Goal: Task Accomplishment & Management: Complete application form

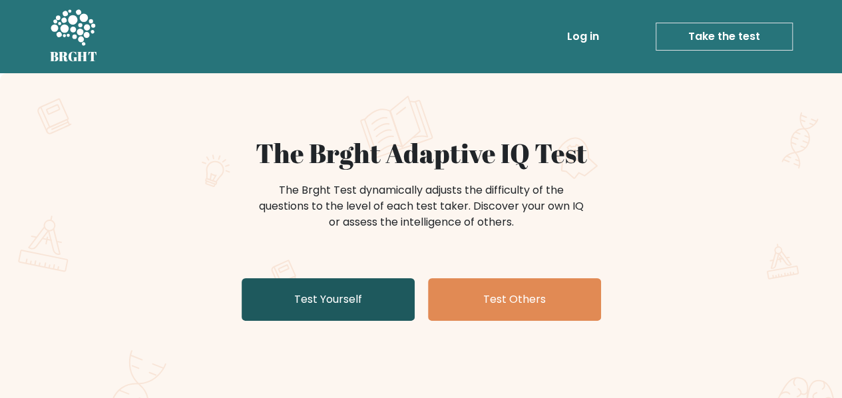
click at [320, 301] on link "Test Yourself" at bounding box center [327, 299] width 173 height 43
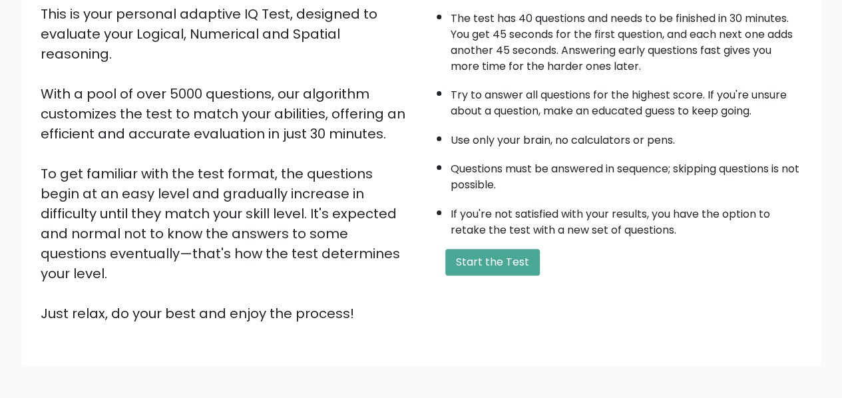
scroll to position [212, 0]
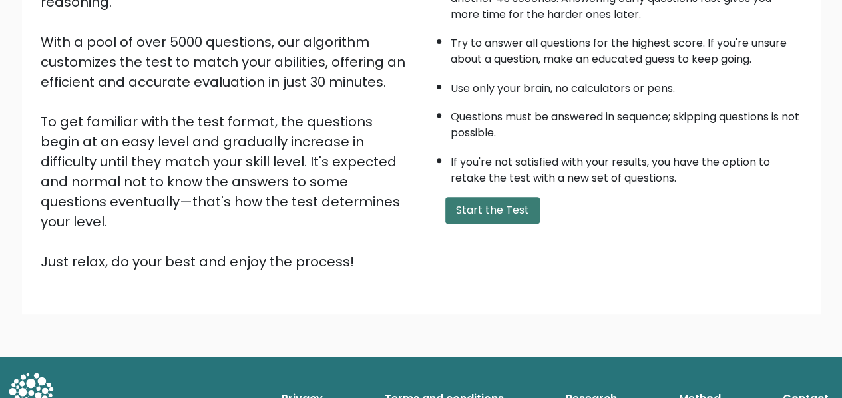
click at [518, 205] on button "Start the Test" at bounding box center [492, 210] width 94 height 27
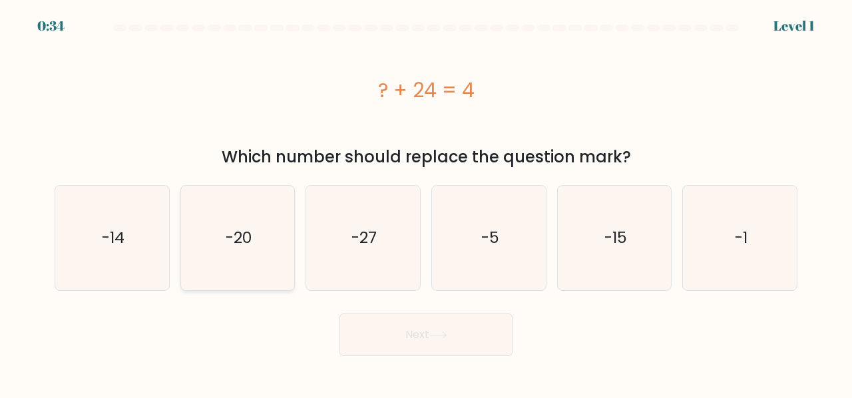
click at [263, 238] on icon "-20" at bounding box center [238, 238] width 104 height 104
click at [426, 202] on input "b. -20" at bounding box center [426, 200] width 1 height 3
radio input "true"
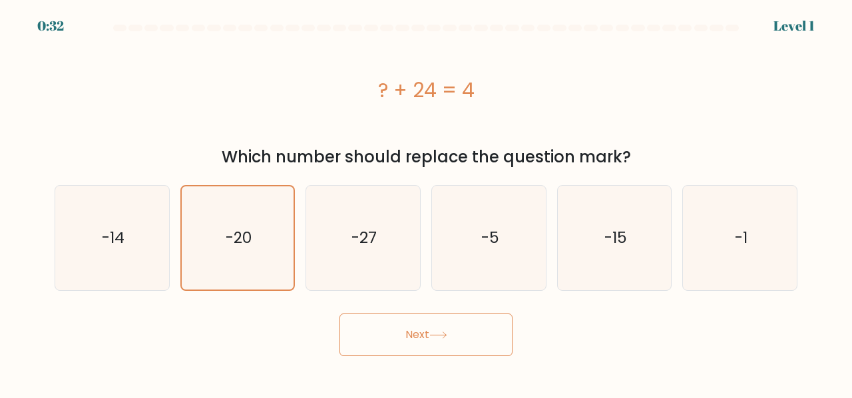
click at [398, 322] on button "Next" at bounding box center [425, 334] width 173 height 43
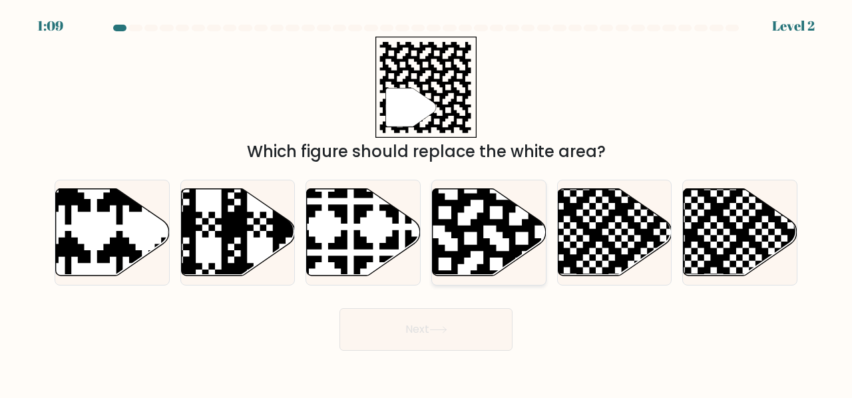
click at [476, 242] on icon at bounding box center [489, 231] width 114 height 87
click at [426, 202] on input "d." at bounding box center [426, 200] width 1 height 3
radio input "true"
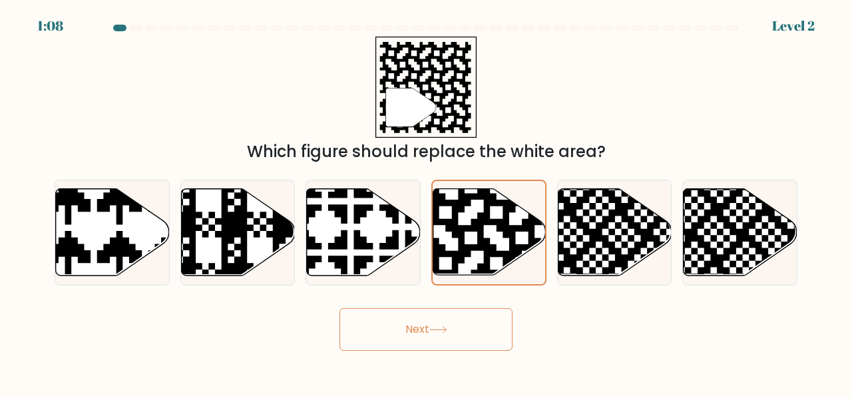
click at [404, 331] on button "Next" at bounding box center [425, 329] width 173 height 43
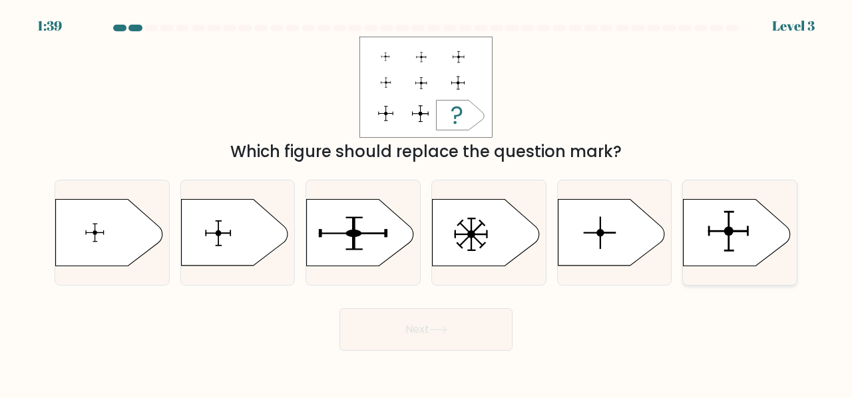
click at [731, 234] on circle at bounding box center [728, 230] width 9 height 9
click at [426, 202] on input "f." at bounding box center [426, 200] width 1 height 3
radio input "true"
click at [447, 327] on icon at bounding box center [438, 329] width 18 height 7
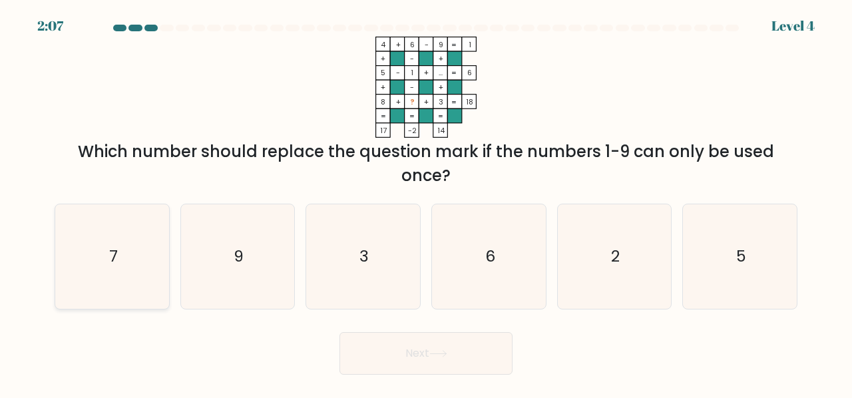
click at [144, 259] on icon "7" at bounding box center [112, 256] width 104 height 104
click at [426, 202] on input "a. 7" at bounding box center [426, 200] width 1 height 3
radio input "true"
click at [390, 355] on button "Next" at bounding box center [425, 353] width 173 height 43
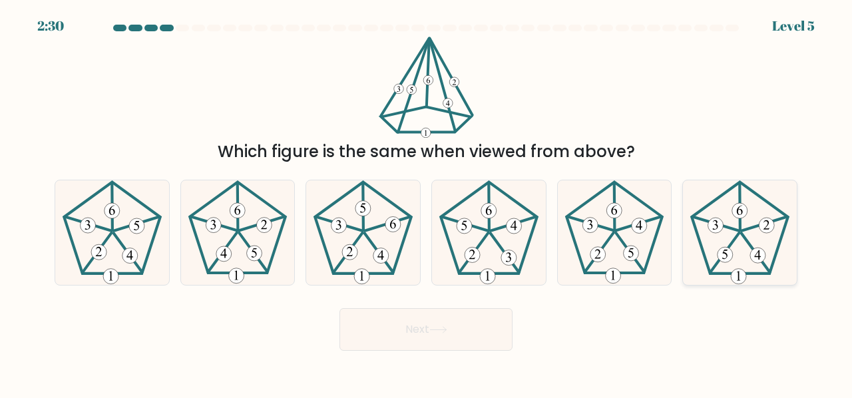
click at [757, 235] on icon at bounding box center [739, 232] width 104 height 104
click at [426, 202] on input "f." at bounding box center [426, 200] width 1 height 3
radio input "true"
click at [462, 330] on button "Next" at bounding box center [425, 329] width 173 height 43
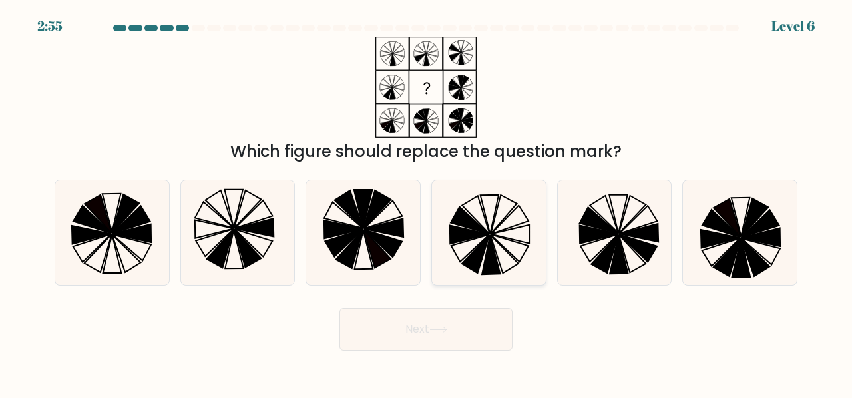
click at [486, 218] on icon at bounding box center [488, 232] width 104 height 104
click at [426, 202] on input "d." at bounding box center [426, 200] width 1 height 3
radio input "true"
click at [398, 323] on button "Next" at bounding box center [425, 329] width 173 height 43
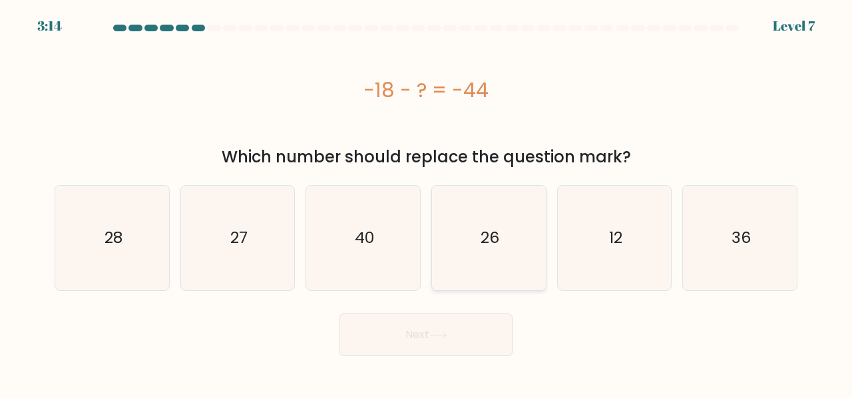
click at [488, 207] on icon "26" at bounding box center [488, 238] width 104 height 104
click at [426, 202] on input "d. 26" at bounding box center [426, 200] width 1 height 3
radio input "true"
click at [444, 335] on icon at bounding box center [438, 335] width 16 height 6
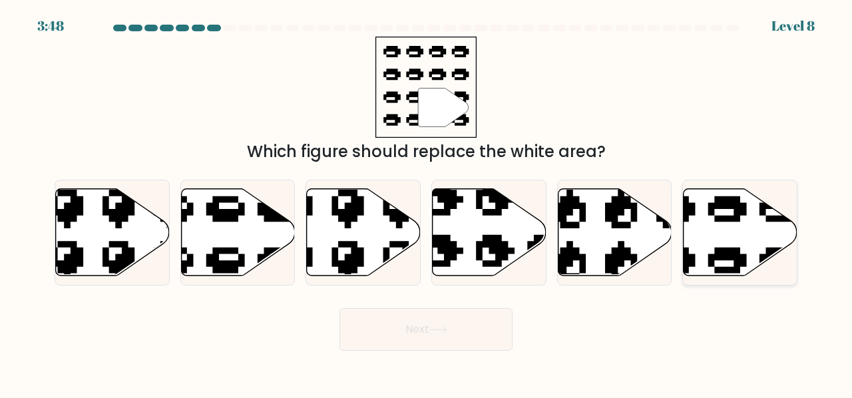
click at [712, 221] on icon at bounding box center [740, 231] width 114 height 87
click at [426, 202] on input "f." at bounding box center [426, 200] width 1 height 3
radio input "true"
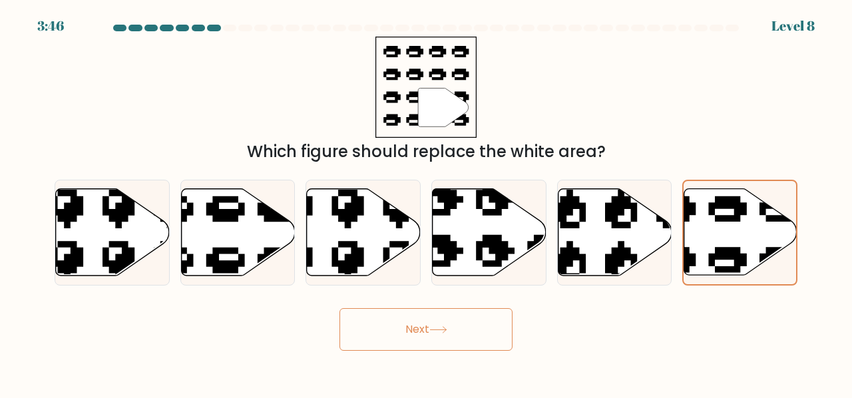
click at [456, 321] on button "Next" at bounding box center [425, 329] width 173 height 43
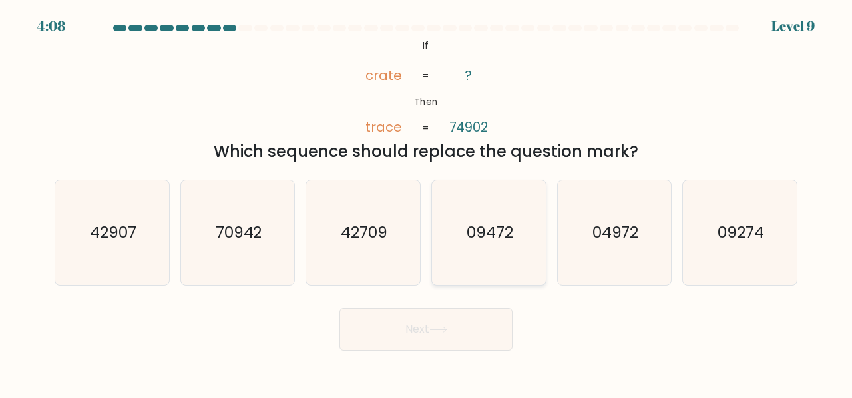
click at [479, 241] on text "09472" at bounding box center [489, 232] width 47 height 22
click at [426, 202] on input "d. 09472" at bounding box center [426, 200] width 1 height 3
radio input "true"
click at [434, 321] on button "Next" at bounding box center [425, 329] width 173 height 43
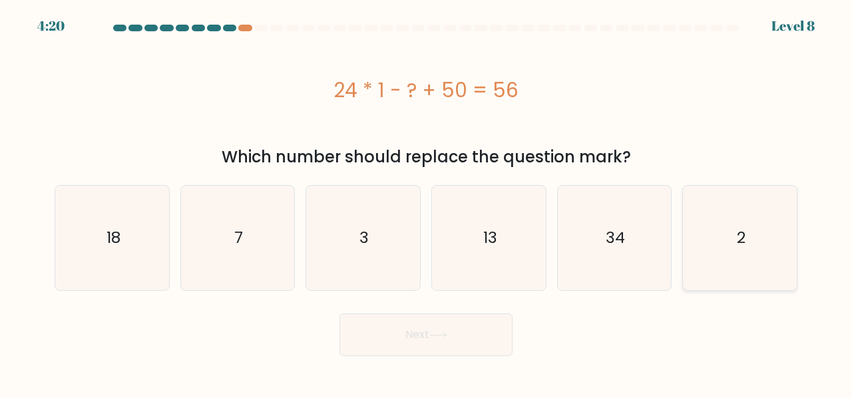
click at [711, 244] on icon "2" at bounding box center [739, 238] width 104 height 104
click at [426, 202] on input "f. 2" at bounding box center [426, 200] width 1 height 3
radio input "true"
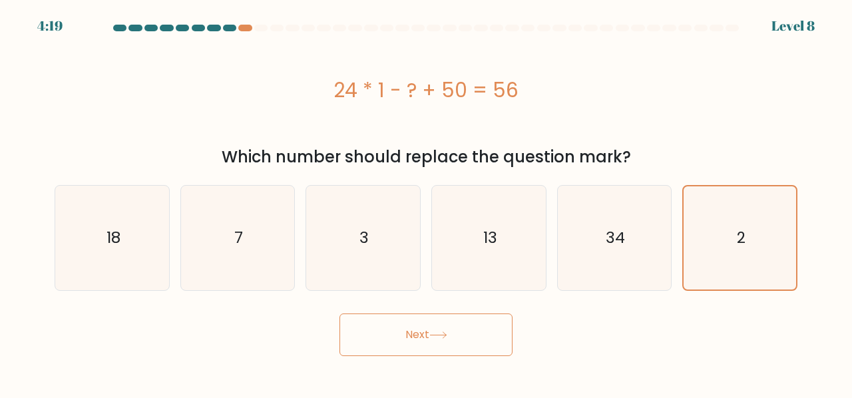
click at [446, 336] on icon at bounding box center [438, 334] width 18 height 7
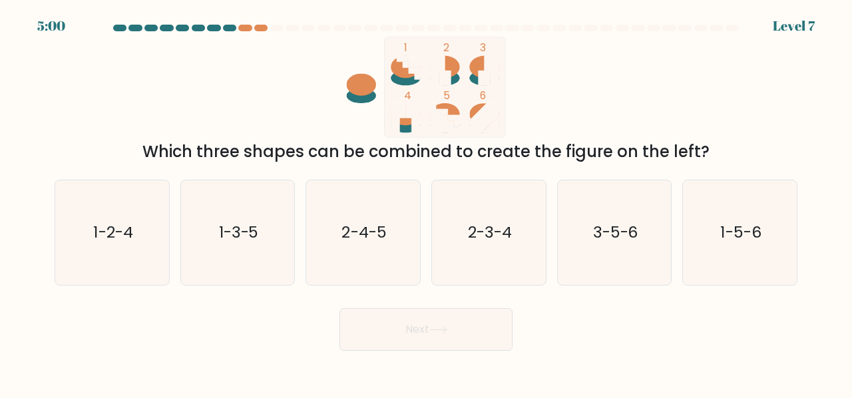
click at [448, 335] on button "Next" at bounding box center [425, 329] width 173 height 43
click at [482, 236] on text "2-3-4" at bounding box center [490, 232] width 44 height 22
click at [426, 202] on input "d. 2-3-4" at bounding box center [426, 200] width 1 height 3
radio input "true"
click at [426, 321] on button "Next" at bounding box center [425, 329] width 173 height 43
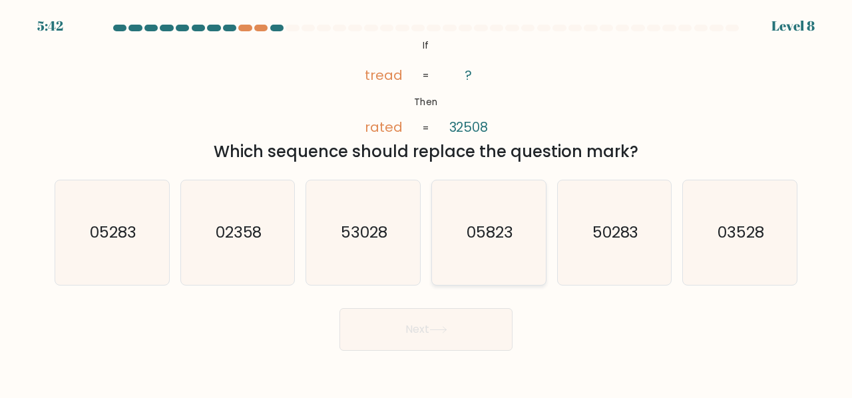
click at [466, 259] on icon "05823" at bounding box center [488, 232] width 104 height 104
click at [426, 202] on input "d. 05823" at bounding box center [426, 200] width 1 height 3
radio input "true"
click at [440, 329] on icon at bounding box center [438, 329] width 18 height 7
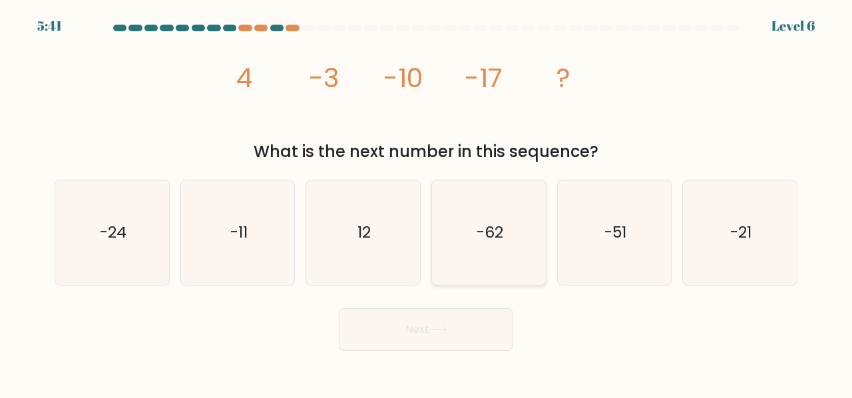
click at [474, 255] on icon "-62" at bounding box center [488, 232] width 104 height 104
click at [426, 202] on input "d. -62" at bounding box center [426, 200] width 1 height 3
radio input "true"
click at [442, 323] on button "Next" at bounding box center [425, 329] width 173 height 43
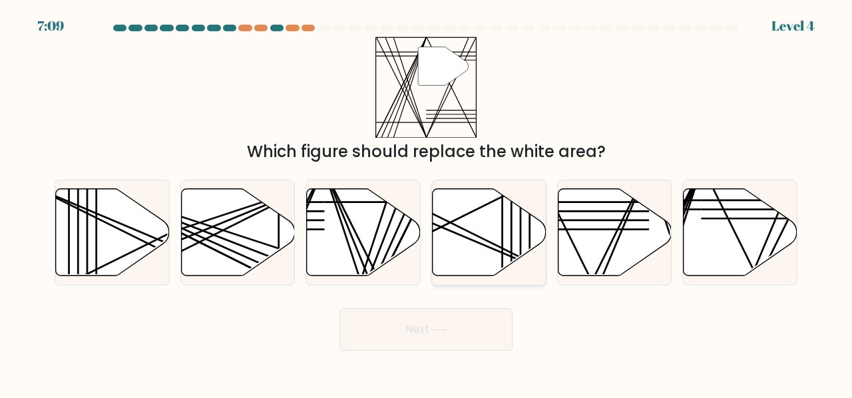
click at [498, 238] on icon at bounding box center [489, 231] width 114 height 87
click at [426, 202] on input "d." at bounding box center [426, 200] width 1 height 3
radio input "true"
click at [430, 345] on button "Next" at bounding box center [425, 329] width 173 height 43
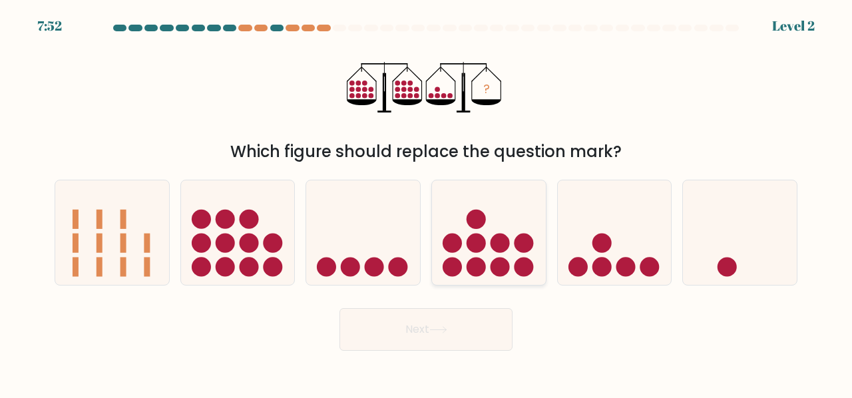
click at [490, 252] on icon at bounding box center [489, 233] width 114 height 94
click at [426, 202] on input "d." at bounding box center [426, 200] width 1 height 3
radio input "true"
click at [448, 317] on button "Next" at bounding box center [425, 329] width 173 height 43
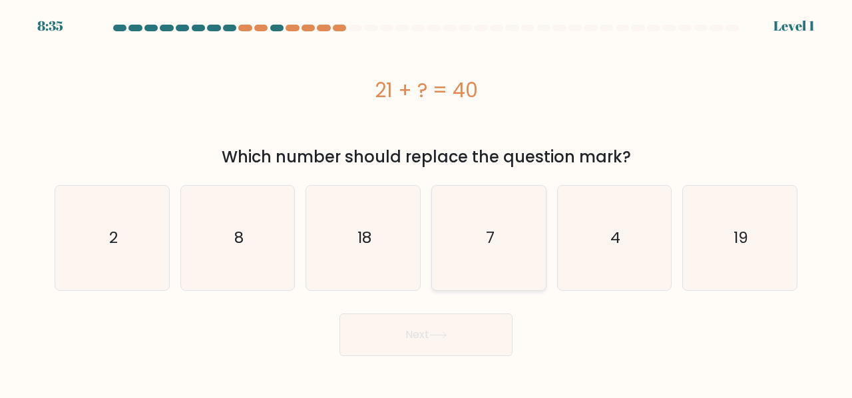
click at [510, 216] on icon "7" at bounding box center [488, 238] width 104 height 104
click at [426, 202] on input "d. 7" at bounding box center [426, 200] width 1 height 3
radio input "true"
click at [453, 331] on button "Next" at bounding box center [425, 334] width 173 height 43
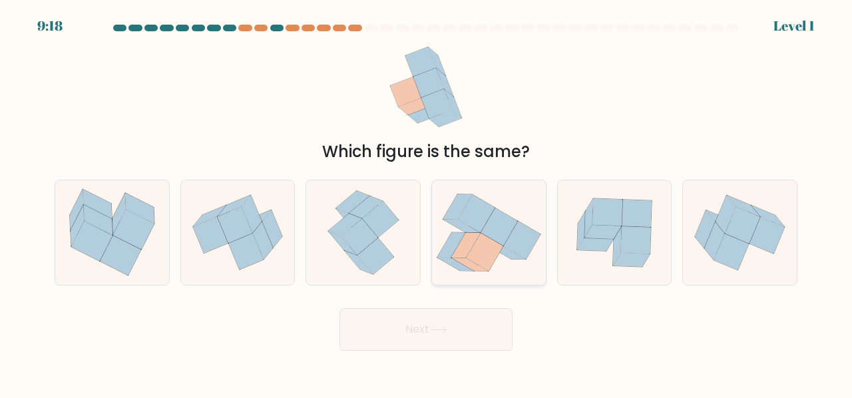
click at [498, 239] on icon at bounding box center [498, 227] width 37 height 38
click at [426, 202] on input "d." at bounding box center [426, 200] width 1 height 3
radio input "true"
click at [448, 317] on button "Next" at bounding box center [425, 329] width 173 height 43
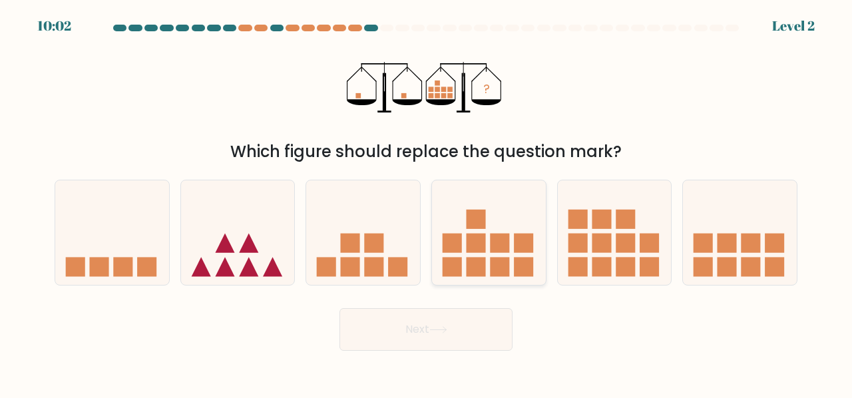
click at [510, 210] on icon at bounding box center [489, 233] width 114 height 94
click at [426, 202] on input "d." at bounding box center [426, 200] width 1 height 3
radio input "true"
click at [450, 353] on body "10:01 Level 2" at bounding box center [426, 199] width 852 height 398
click at [454, 340] on button "Next" at bounding box center [425, 329] width 173 height 43
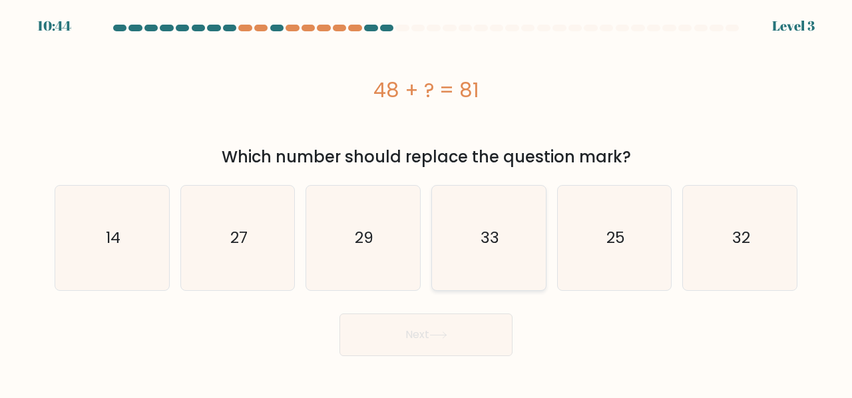
click at [483, 261] on icon "33" at bounding box center [488, 238] width 104 height 104
click at [426, 202] on input "d. 33" at bounding box center [426, 200] width 1 height 3
radio input "true"
click at [434, 342] on button "Next" at bounding box center [425, 334] width 173 height 43
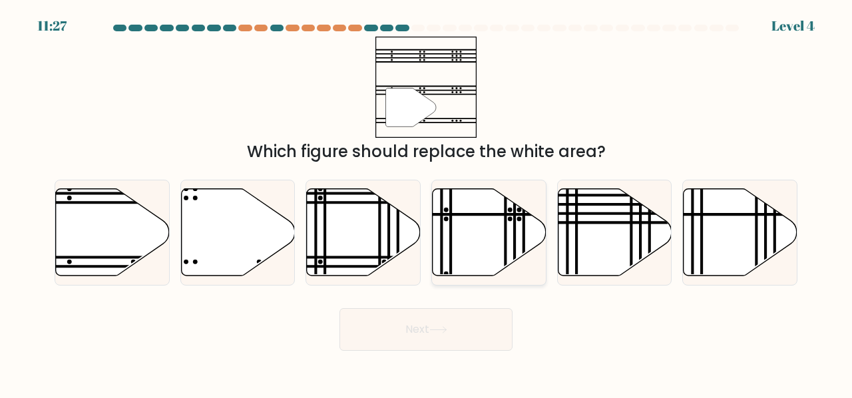
click at [496, 227] on icon at bounding box center [489, 231] width 114 height 87
click at [426, 202] on input "d." at bounding box center [426, 200] width 1 height 3
radio input "true"
click at [446, 315] on button "Next" at bounding box center [425, 329] width 173 height 43
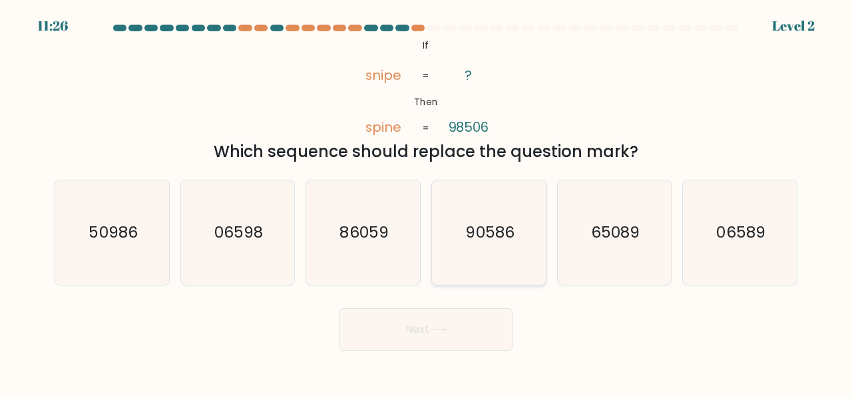
click at [489, 222] on text "90586" at bounding box center [489, 232] width 49 height 22
click at [426, 202] on input "d. 90586" at bounding box center [426, 200] width 1 height 3
radio input "true"
click at [446, 322] on button "Next" at bounding box center [425, 329] width 173 height 43
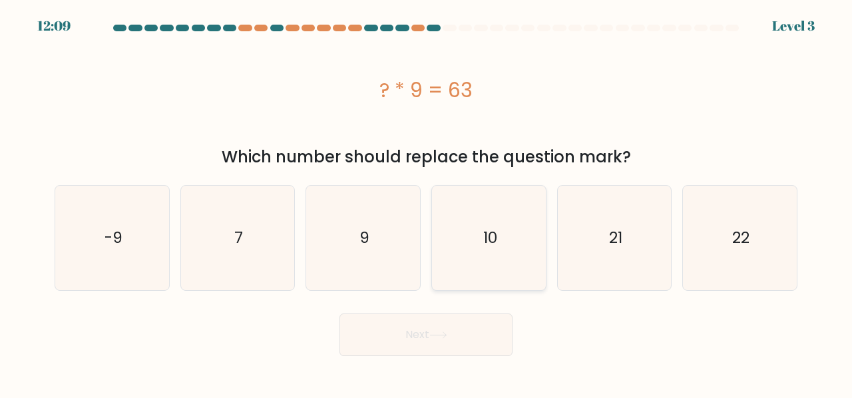
click at [487, 227] on text "10" at bounding box center [489, 238] width 14 height 22
click at [426, 202] on input "d. 10" at bounding box center [426, 200] width 1 height 3
radio input "true"
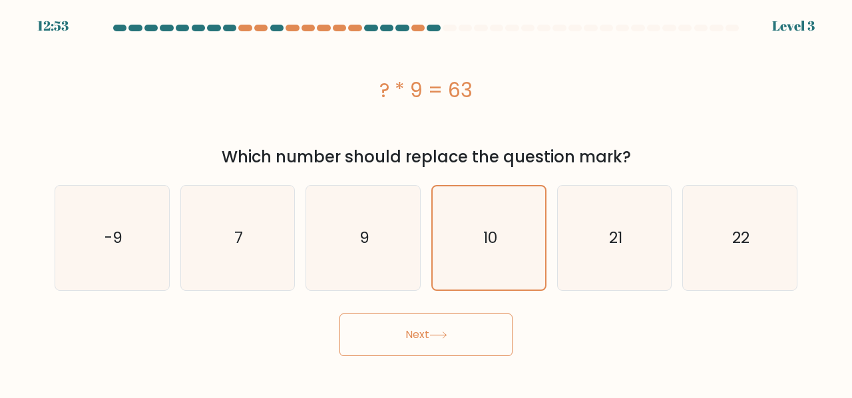
click at [440, 331] on icon at bounding box center [438, 334] width 18 height 7
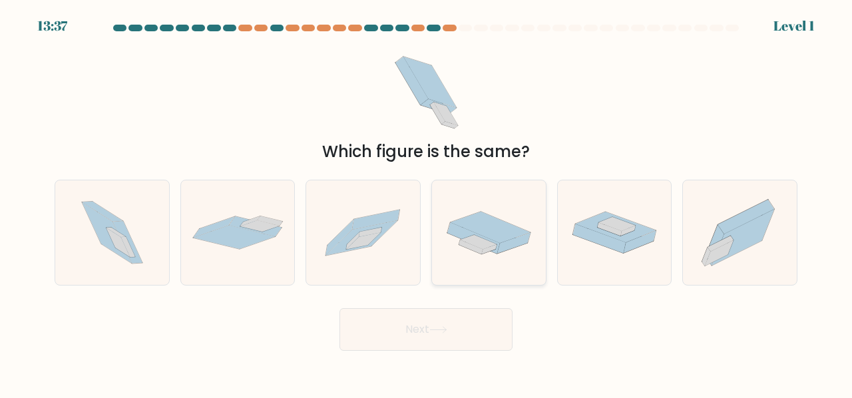
click at [478, 253] on icon at bounding box center [489, 232] width 114 height 59
click at [426, 202] on input "d." at bounding box center [426, 200] width 1 height 3
radio input "true"
click at [439, 340] on button "Next" at bounding box center [425, 329] width 173 height 43
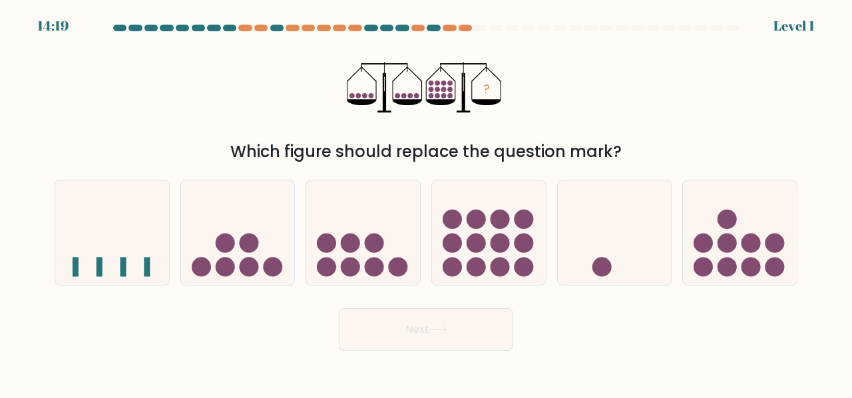
click at [446, 324] on button "Next" at bounding box center [425, 329] width 173 height 43
click at [506, 228] on icon at bounding box center [489, 233] width 114 height 94
click at [426, 202] on input "d." at bounding box center [426, 200] width 1 height 3
radio input "true"
click at [447, 327] on icon at bounding box center [438, 329] width 18 height 7
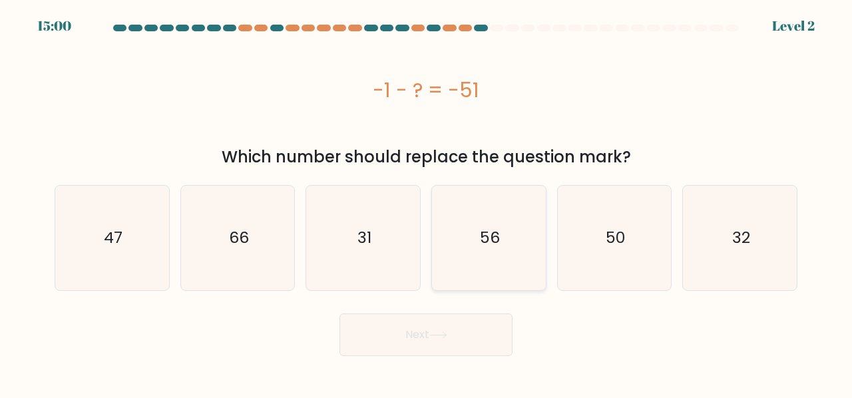
click at [500, 208] on icon "56" at bounding box center [488, 238] width 104 height 104
click at [426, 202] on input "d. 56" at bounding box center [426, 200] width 1 height 3
radio input "true"
click at [447, 309] on div "Next" at bounding box center [426, 331] width 758 height 49
click at [439, 334] on icon at bounding box center [438, 334] width 18 height 7
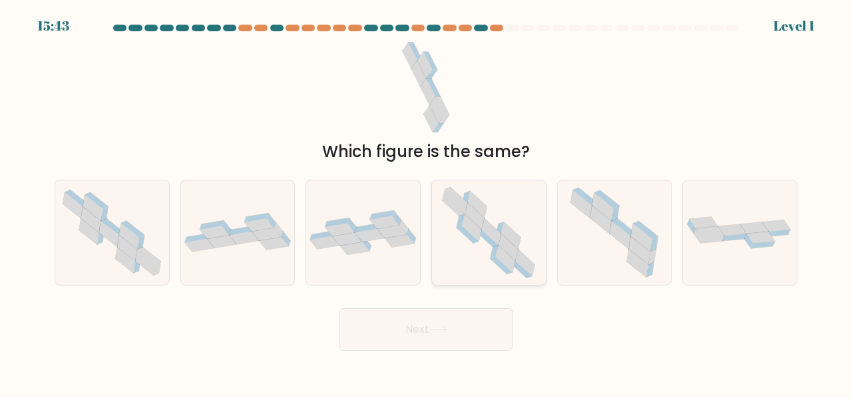
click at [485, 235] on icon at bounding box center [487, 238] width 22 height 17
click at [426, 202] on input "d." at bounding box center [426, 200] width 1 height 3
radio input "true"
click at [441, 331] on icon at bounding box center [438, 329] width 18 height 7
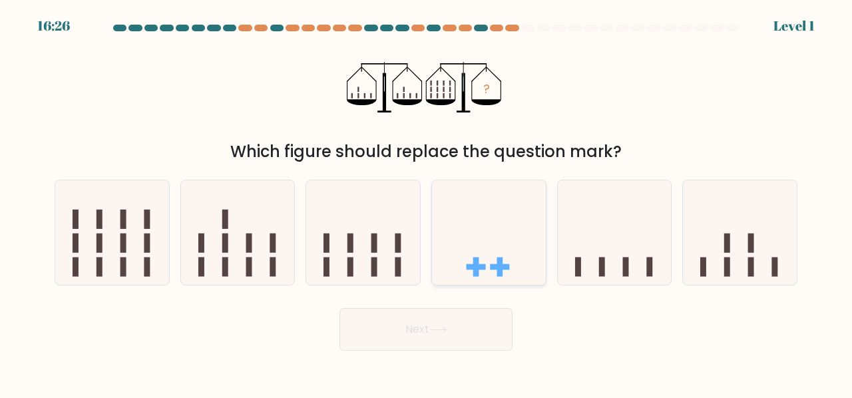
click at [504, 204] on icon at bounding box center [489, 233] width 114 height 94
click at [426, 202] on input "d." at bounding box center [426, 200] width 1 height 3
radio input "true"
click at [453, 307] on div "Next" at bounding box center [426, 325] width 758 height 49
click at [443, 335] on button "Next" at bounding box center [425, 329] width 173 height 43
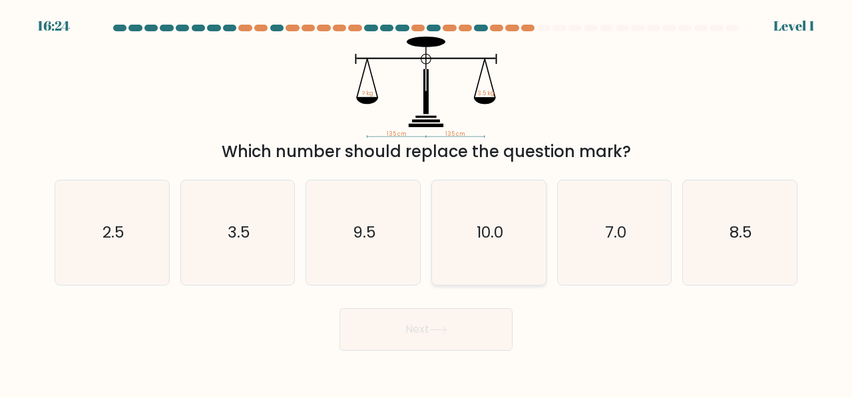
click at [492, 233] on text "10.0" at bounding box center [489, 232] width 27 height 22
click at [426, 202] on input "d. 10.0" at bounding box center [426, 200] width 1 height 3
radio input "true"
click at [446, 329] on icon at bounding box center [438, 330] width 16 height 6
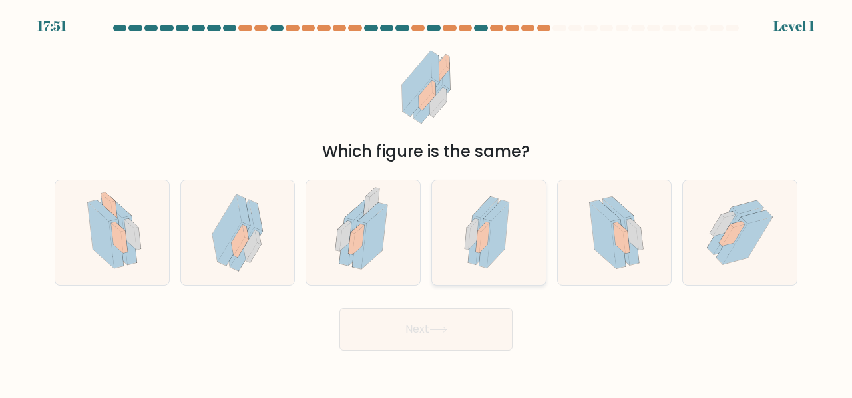
click at [496, 210] on icon at bounding box center [496, 210] width 25 height 21
click at [426, 202] on input "d." at bounding box center [426, 200] width 1 height 3
radio input "true"
click at [455, 323] on button "Next" at bounding box center [425, 329] width 173 height 43
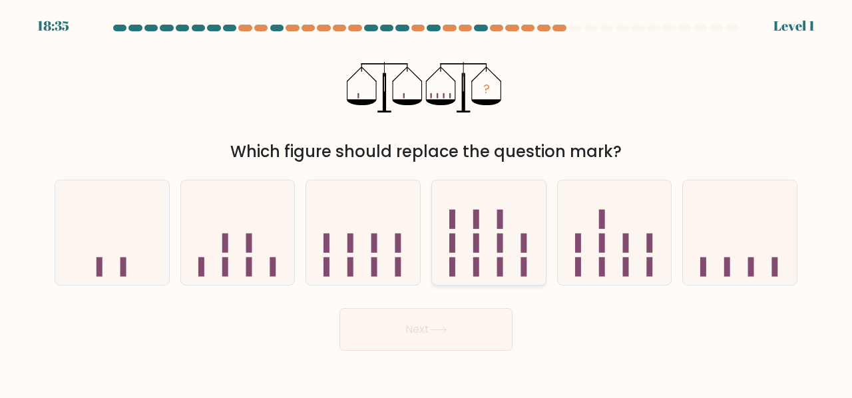
click at [515, 218] on icon at bounding box center [489, 233] width 114 height 94
click at [426, 202] on input "d." at bounding box center [426, 200] width 1 height 3
radio input "true"
click at [456, 329] on button "Next" at bounding box center [425, 329] width 173 height 43
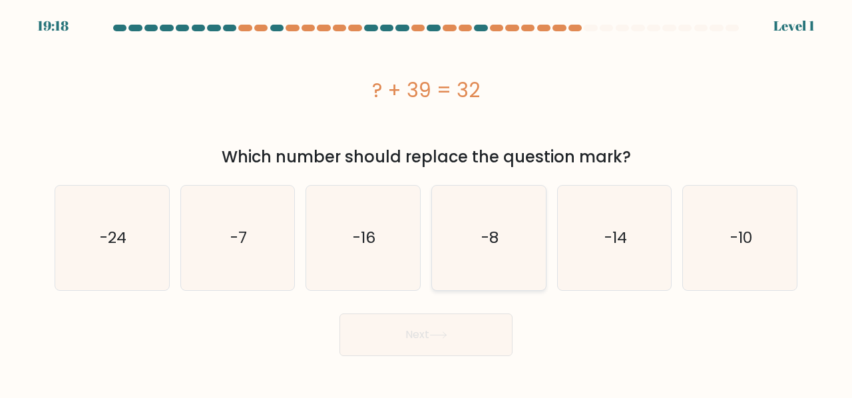
click at [514, 222] on icon "-8" at bounding box center [488, 238] width 104 height 104
click at [426, 202] on input "d. -8" at bounding box center [426, 200] width 1 height 3
radio input "true"
click at [457, 324] on button "Next" at bounding box center [425, 334] width 173 height 43
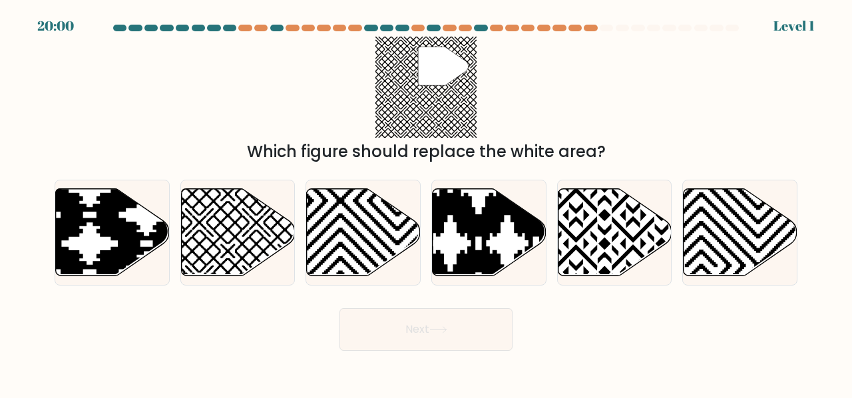
click at [460, 313] on button "Next" at bounding box center [425, 329] width 173 height 43
click at [492, 234] on icon at bounding box center [489, 231] width 114 height 87
click at [426, 202] on input "d." at bounding box center [426, 200] width 1 height 3
radio input "true"
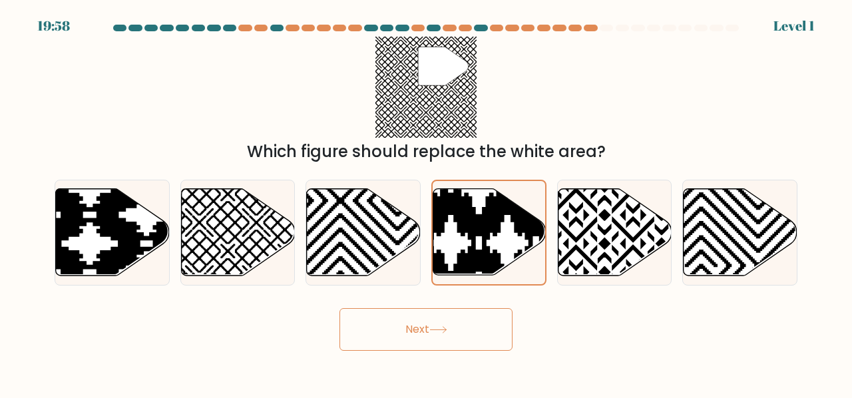
click at [438, 321] on button "Next" at bounding box center [425, 329] width 173 height 43
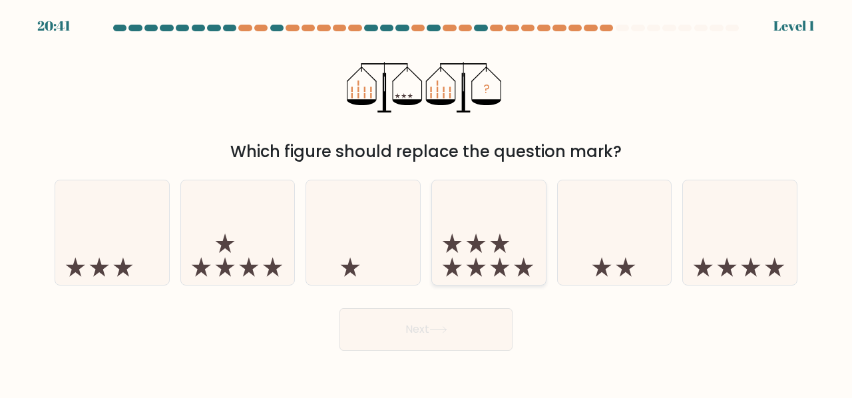
click at [492, 226] on icon at bounding box center [489, 233] width 114 height 94
click at [426, 202] on input "d." at bounding box center [426, 200] width 1 height 3
radio input "true"
click at [454, 310] on button "Next" at bounding box center [425, 329] width 173 height 43
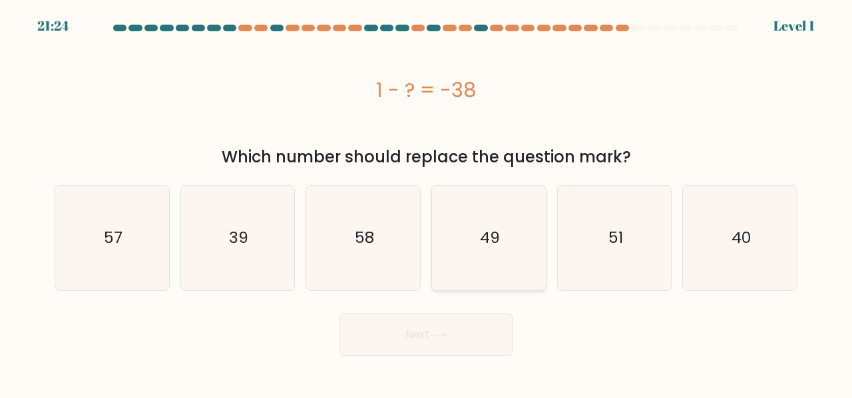
click at [476, 214] on icon "49" at bounding box center [488, 238] width 104 height 104
click at [426, 202] on input "d. 49" at bounding box center [426, 200] width 1 height 3
radio input "true"
click at [440, 329] on button "Next" at bounding box center [425, 334] width 173 height 43
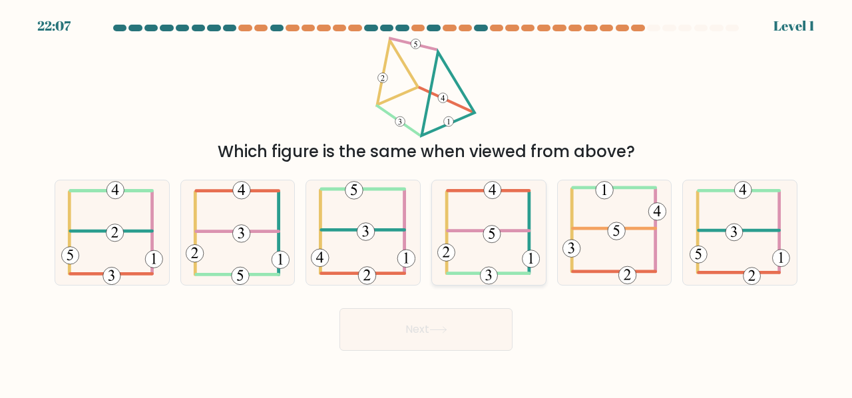
click at [495, 225] on icon at bounding box center [488, 232] width 102 height 104
click at [426, 202] on input "d." at bounding box center [426, 200] width 1 height 3
radio input "true"
click at [447, 346] on button "Next" at bounding box center [425, 329] width 173 height 43
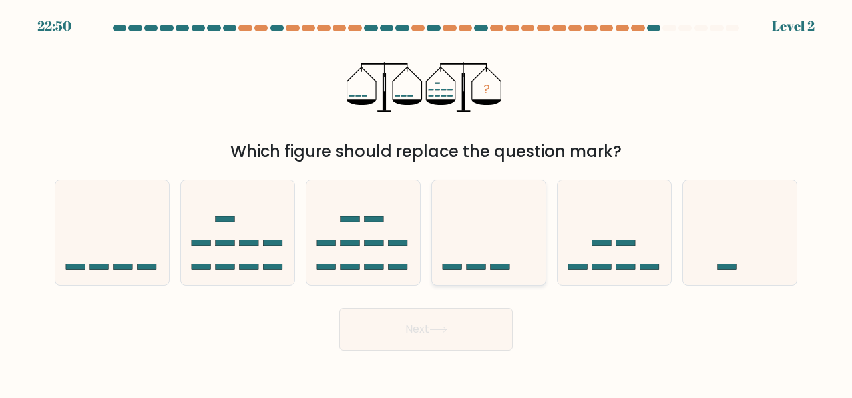
click at [495, 243] on icon at bounding box center [489, 233] width 114 height 94
click at [426, 202] on input "d." at bounding box center [426, 200] width 1 height 3
radio input "true"
click at [454, 337] on button "Next" at bounding box center [425, 329] width 173 height 43
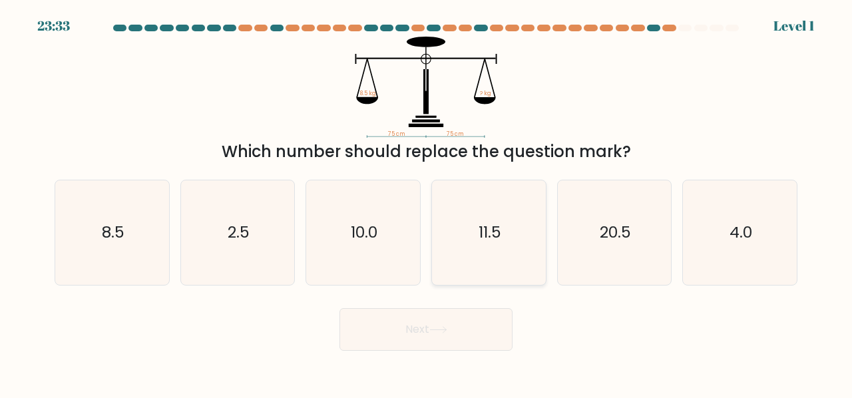
click at [504, 199] on icon "11.5" at bounding box center [488, 232] width 104 height 104
click at [426, 199] on input "d. 11.5" at bounding box center [426, 200] width 1 height 3
radio input "true"
click at [456, 324] on button "Next" at bounding box center [425, 329] width 173 height 43
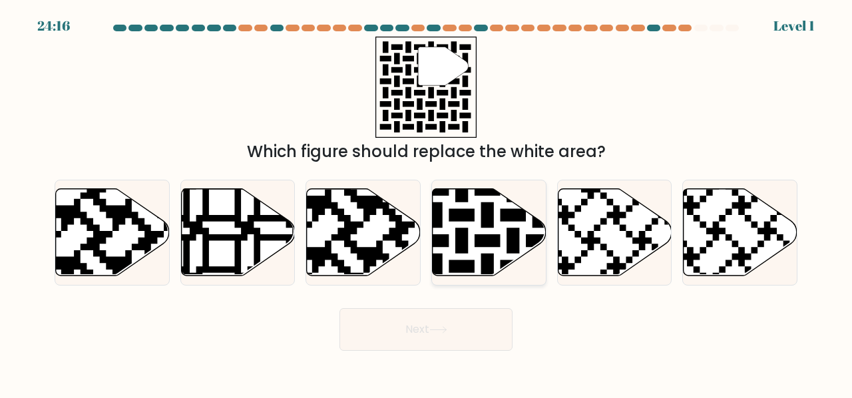
click at [492, 238] on icon at bounding box center [449, 279] width 206 height 206
click at [426, 202] on input "d." at bounding box center [426, 200] width 1 height 3
radio input "true"
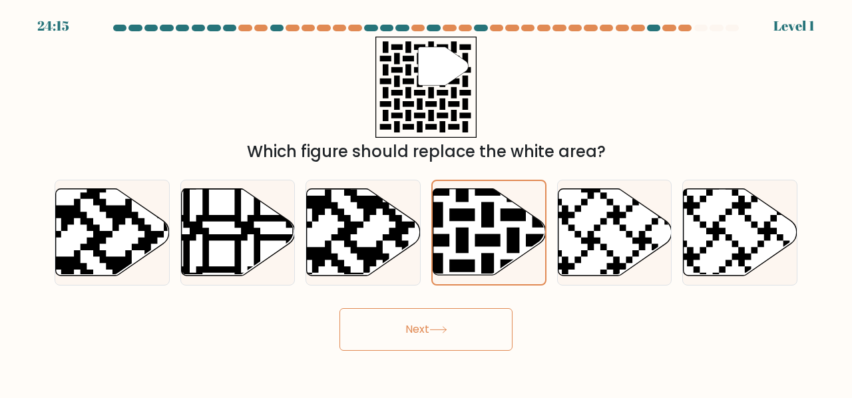
click at [455, 328] on button "Next" at bounding box center [425, 329] width 173 height 43
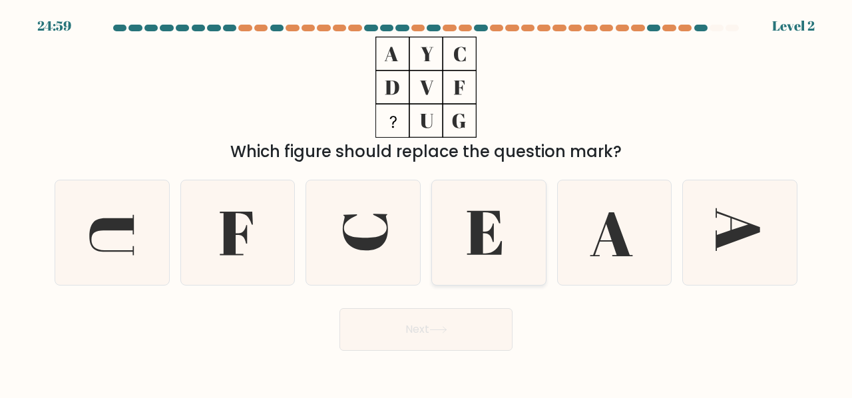
click at [508, 200] on icon at bounding box center [488, 232] width 104 height 104
click at [426, 200] on input "d." at bounding box center [426, 200] width 1 height 3
radio input "true"
click at [468, 324] on button "Next" at bounding box center [425, 329] width 173 height 43
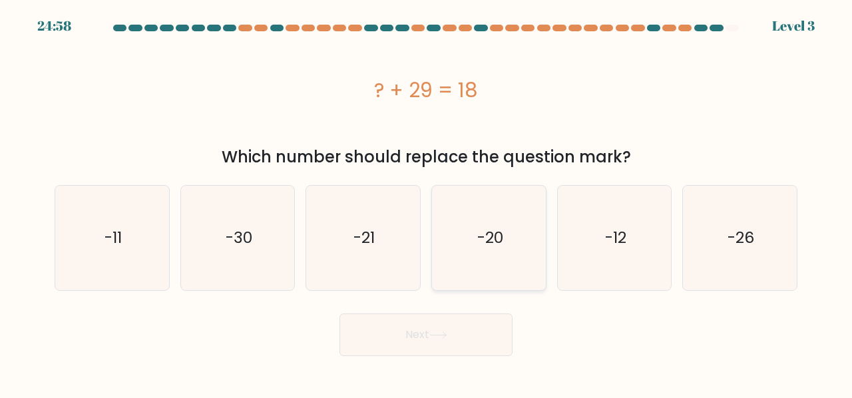
click at [490, 234] on text "-20" at bounding box center [489, 238] width 26 height 22
click at [426, 202] on input "d. -20" at bounding box center [426, 200] width 1 height 3
radio input "true"
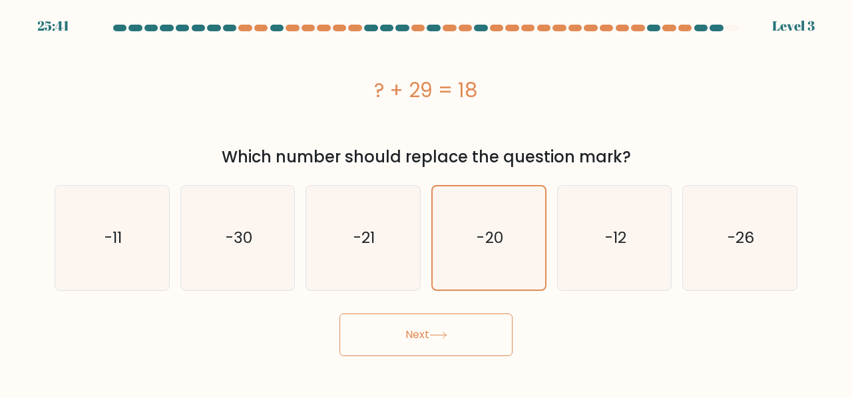
click at [450, 336] on button "Next" at bounding box center [425, 334] width 173 height 43
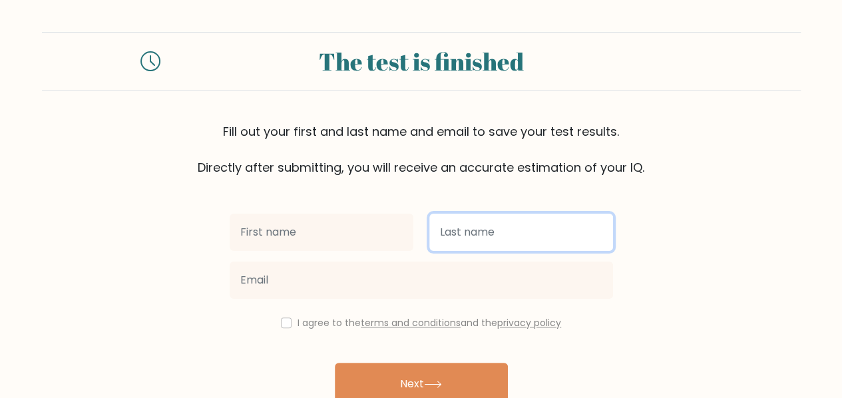
drag, startPoint x: 0, startPoint y: 0, endPoint x: 491, endPoint y: 243, distance: 547.7
click at [491, 243] on input "text" at bounding box center [521, 232] width 184 height 37
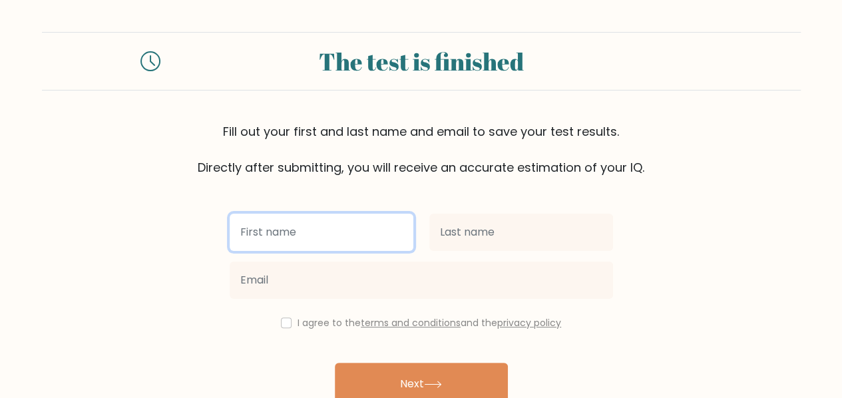
click at [376, 240] on input "text" at bounding box center [322, 232] width 184 height 37
type input "[PERSON_NAME]"
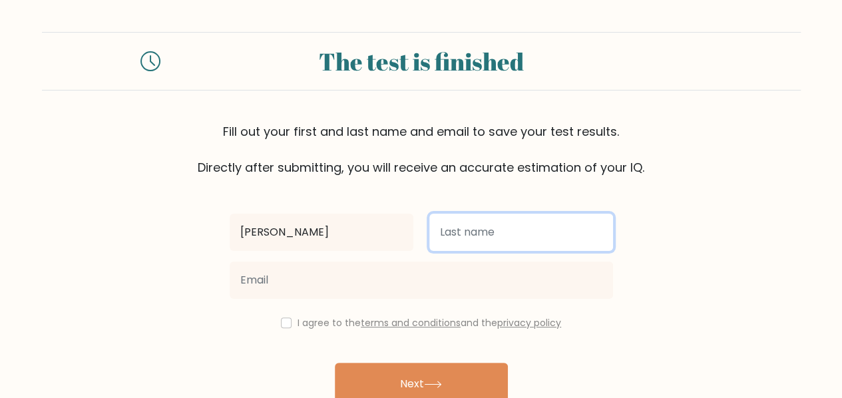
click at [448, 232] on input "text" at bounding box center [521, 232] width 184 height 37
type input "[PERSON_NAME]"
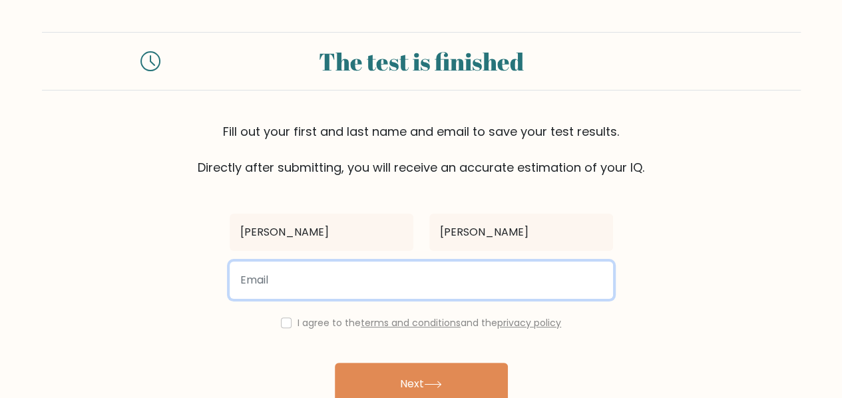
click at [445, 271] on input "email" at bounding box center [421, 279] width 383 height 37
type input "[EMAIL_ADDRESS][DOMAIN_NAME]"
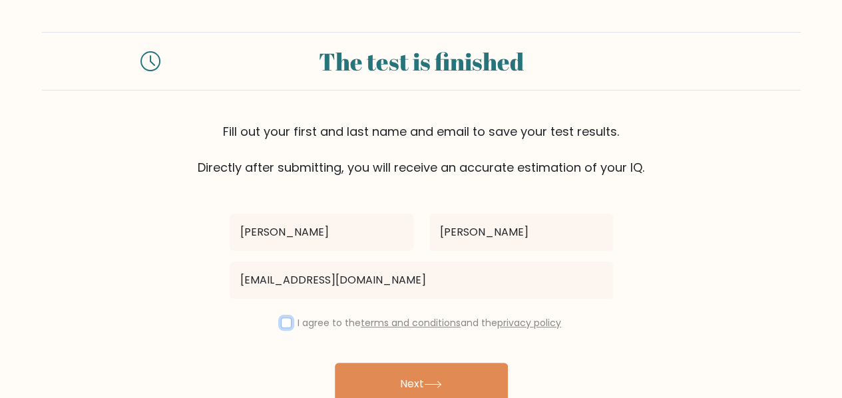
click at [287, 325] on input "checkbox" at bounding box center [286, 322] width 11 height 11
checkbox input "true"
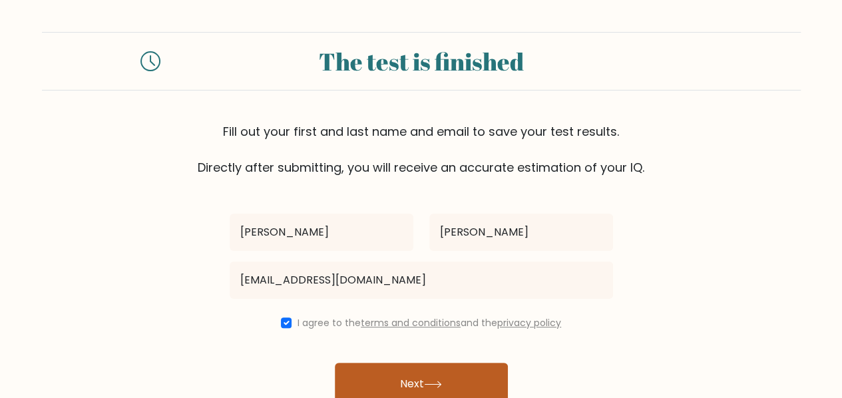
click at [402, 387] on button "Next" at bounding box center [421, 384] width 173 height 43
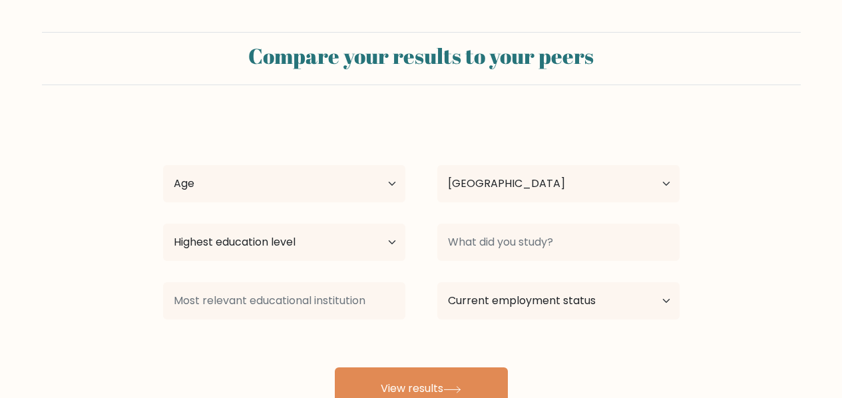
select select "GB"
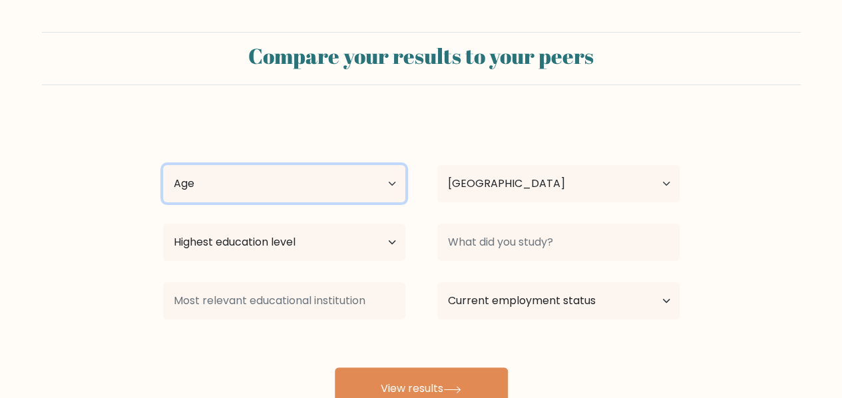
click at [397, 197] on select "Age Under [DEMOGRAPHIC_DATA] [DEMOGRAPHIC_DATA] [DEMOGRAPHIC_DATA] [DEMOGRAPHIC…" at bounding box center [284, 183] width 242 height 37
select select "45_54"
click at [163, 165] on select "Age Under 18 years old 18-24 years old 25-34 years old 35-44 years old 45-54 ye…" at bounding box center [284, 183] width 242 height 37
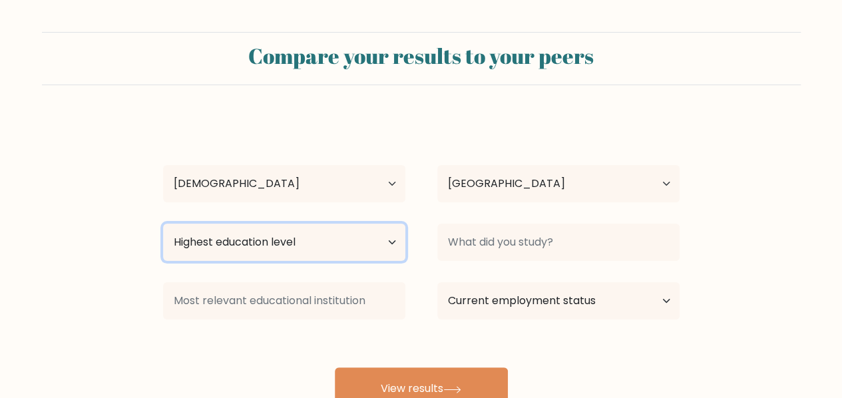
click at [383, 239] on select "Highest education level No schooling Primary Lower Secondary Upper Secondary Oc…" at bounding box center [284, 242] width 242 height 37
select select "bachelors_degree"
click at [163, 224] on select "Highest education level No schooling Primary Lower Secondary Upper Secondary Oc…" at bounding box center [284, 242] width 242 height 37
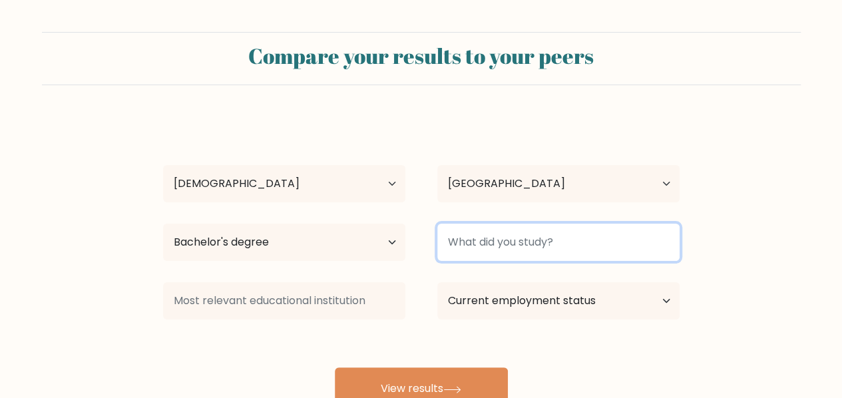
click at [639, 244] on input at bounding box center [558, 242] width 242 height 37
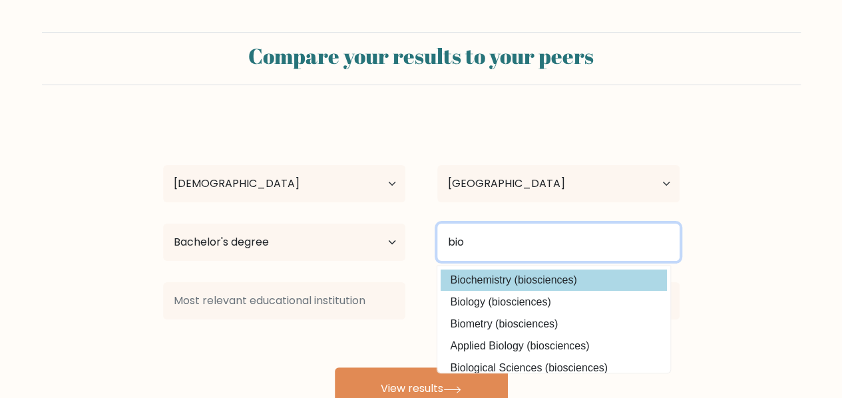
type input "bio"
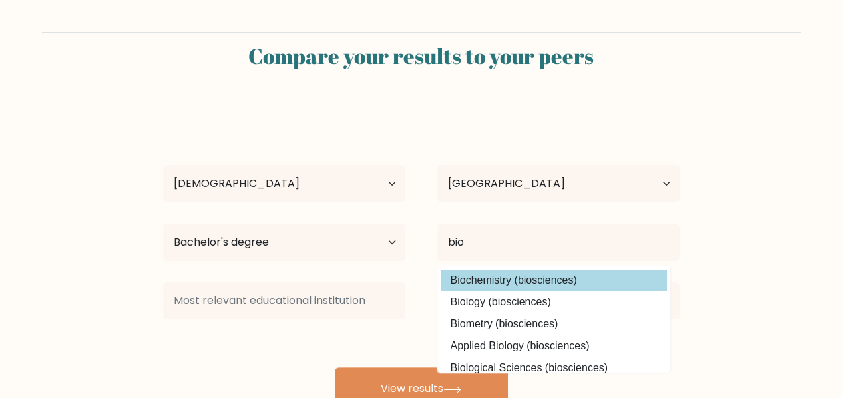
click at [582, 287] on div "ian kane Age Under 18 years old 18-24 years old 25-34 years old 35-44 years old…" at bounding box center [421, 263] width 532 height 293
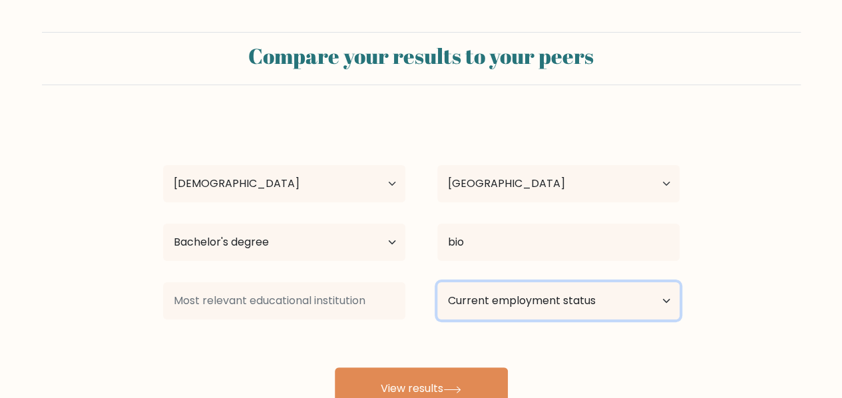
click at [576, 301] on select "Current employment status Employed Student Retired Other / prefer not to answer" at bounding box center [558, 300] width 242 height 37
select select "other"
click at [437, 282] on select "Current employment status Employed Student Retired Other / prefer not to answer" at bounding box center [558, 300] width 242 height 37
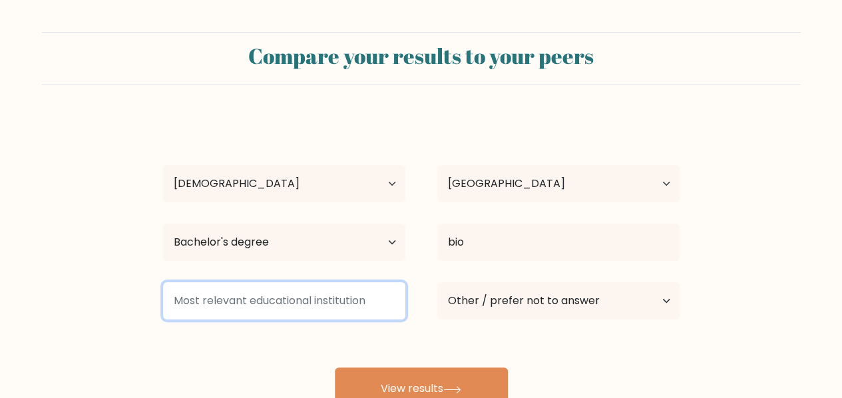
click at [369, 300] on input at bounding box center [284, 300] width 242 height 37
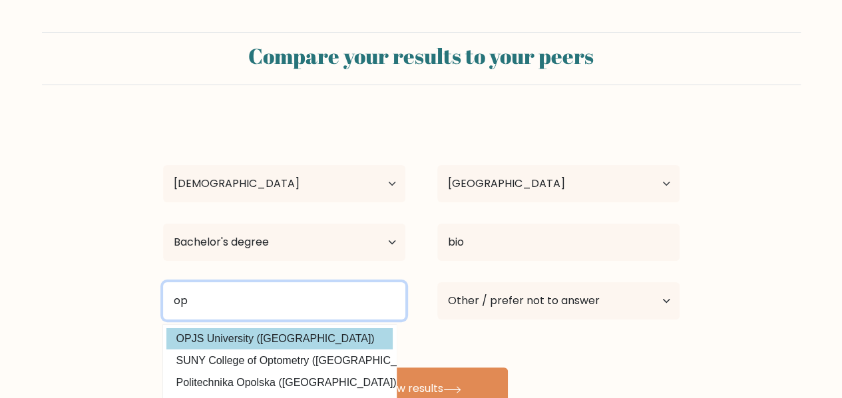
type input "op"
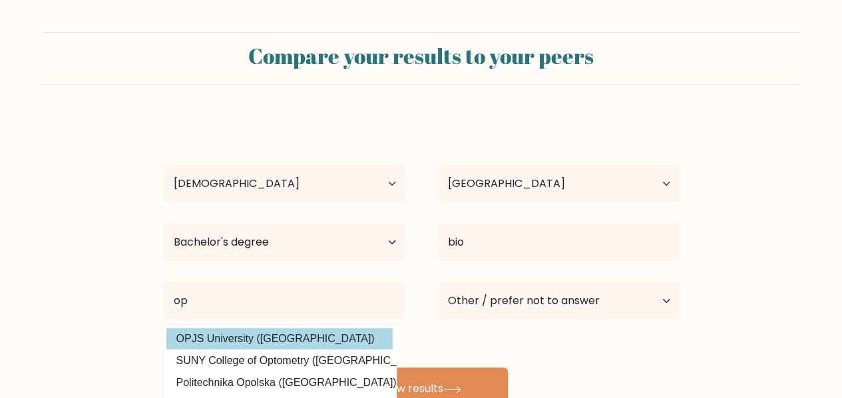
click at [312, 328] on div "ian kane Age Under 18 years old 18-24 years old 25-34 years old 35-44 years old…" at bounding box center [421, 263] width 532 height 293
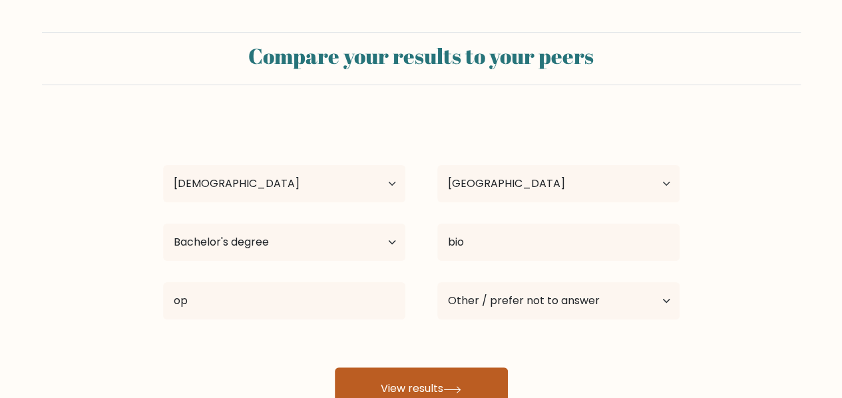
click at [432, 375] on button "View results" at bounding box center [421, 388] width 173 height 43
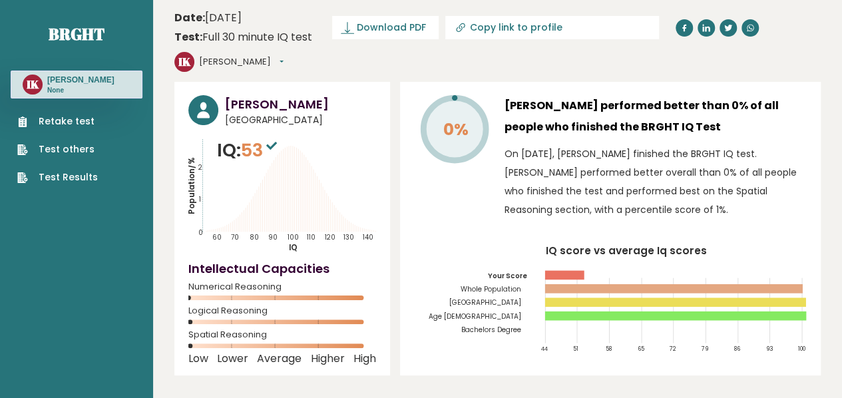
click at [533, 357] on div "Ian Kane United Kingdom IQ: 53 Population/% IQ 0 1 2 60 70 80 90 100 110 120 13…" at bounding box center [497, 318] width 646 height 473
click at [73, 145] on link "Test others" at bounding box center [57, 149] width 80 height 14
